Goal: Navigation & Orientation: Find specific page/section

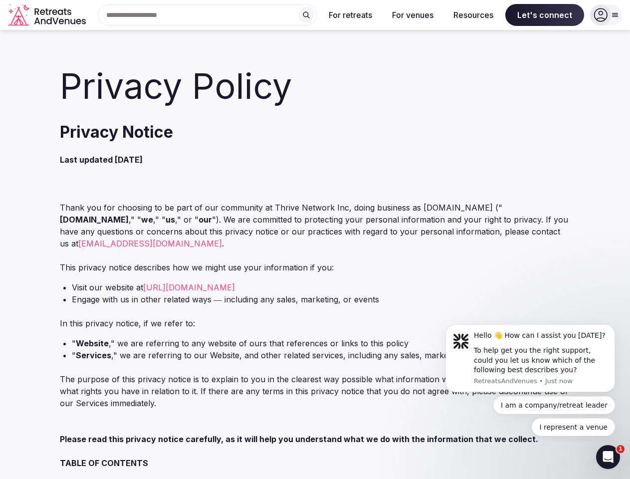
click at [315, 240] on p "Thank you for choosing to be part of our community at Thrive Network Inc, doing…" at bounding box center [315, 226] width 511 height 48
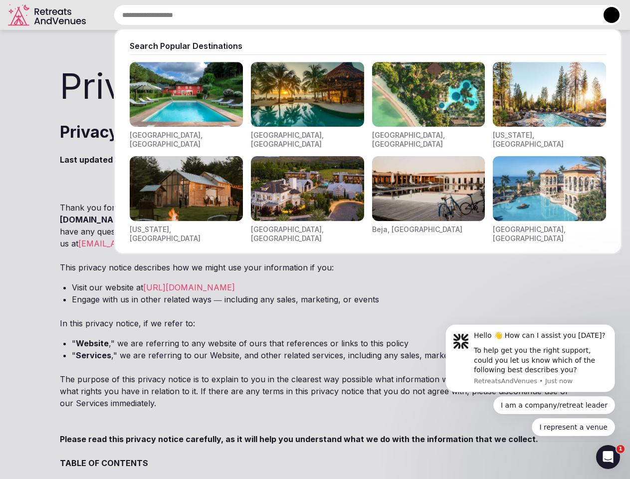
click at [208, 15] on input "text" at bounding box center [368, 14] width 509 height 21
click at [306, 15] on input "text" at bounding box center [368, 14] width 509 height 21
click at [351, 15] on input "text" at bounding box center [368, 14] width 509 height 21
click at [413, 15] on input "text" at bounding box center [368, 14] width 509 height 21
click at [474, 15] on input "text" at bounding box center [368, 14] width 509 height 21
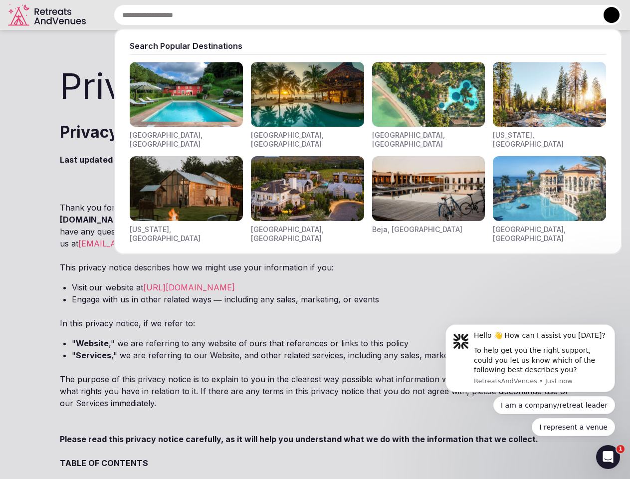
click at [545, 15] on input "text" at bounding box center [368, 14] width 509 height 21
click at [606, 15] on button at bounding box center [612, 15] width 16 height 16
